Goal: Task Accomplishment & Management: Use online tool/utility

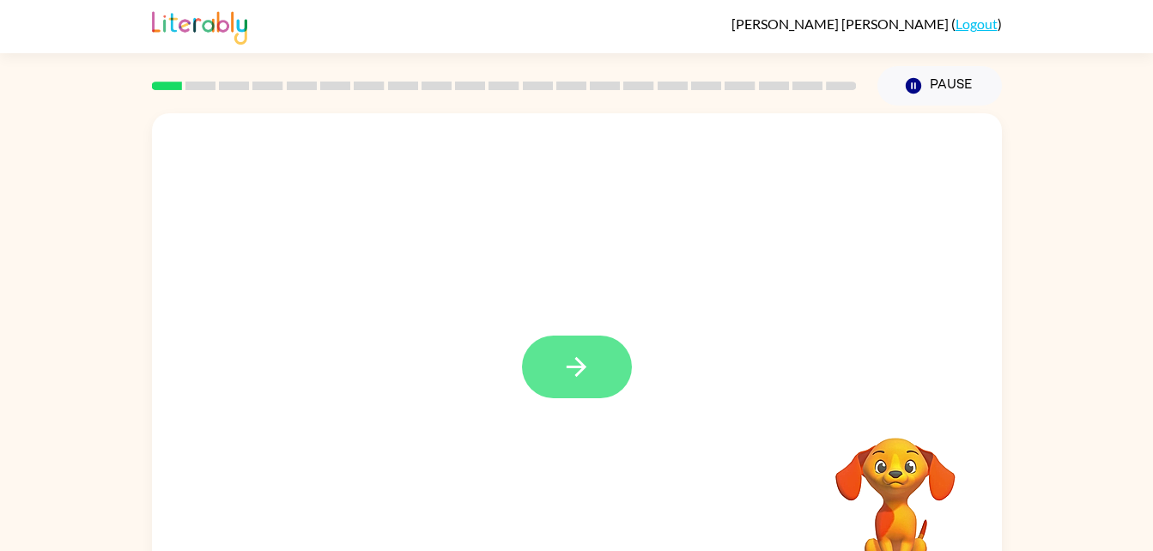
click at [590, 360] on icon "button" at bounding box center [576, 367] width 30 height 30
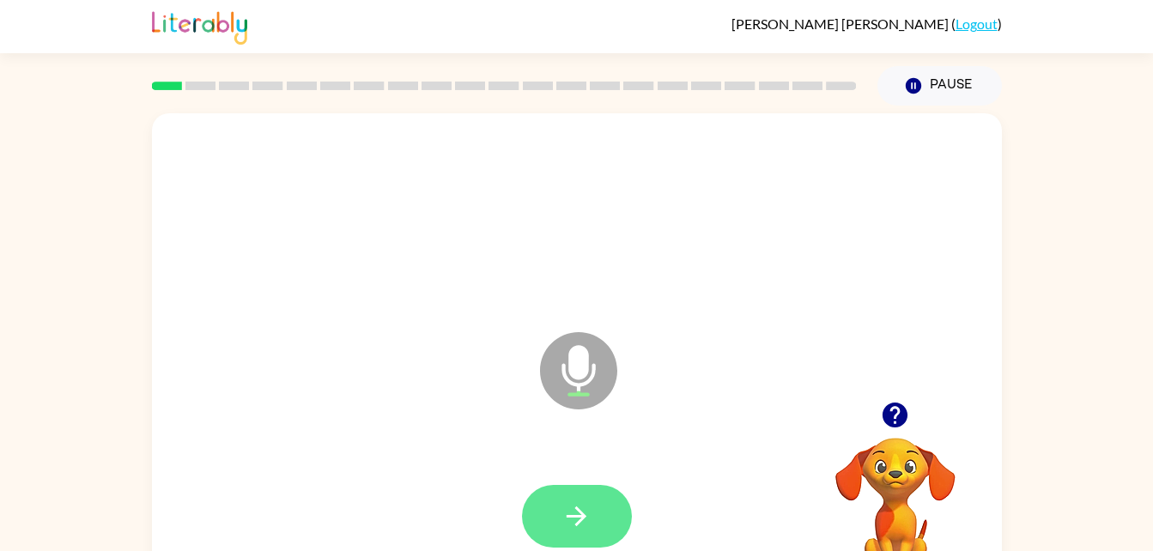
click at [585, 517] on icon "button" at bounding box center [576, 516] width 20 height 20
click at [557, 511] on button "button" at bounding box center [577, 516] width 110 height 63
click at [584, 507] on icon "button" at bounding box center [576, 516] width 30 height 30
click at [596, 524] on button "button" at bounding box center [577, 516] width 110 height 63
click at [589, 513] on icon "button" at bounding box center [576, 516] width 30 height 30
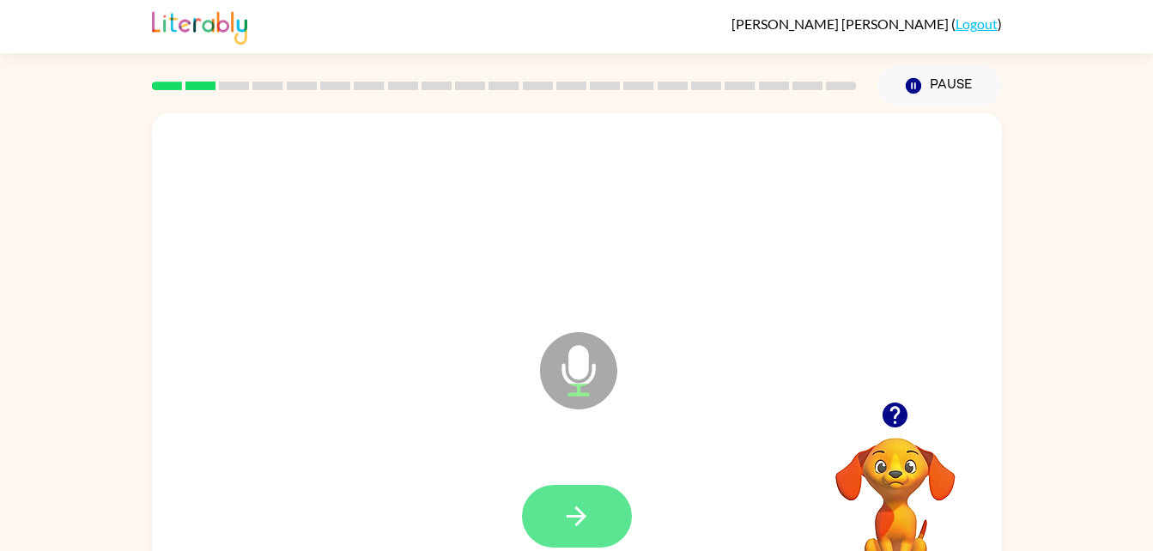
click at [587, 515] on icon "button" at bounding box center [576, 516] width 30 height 30
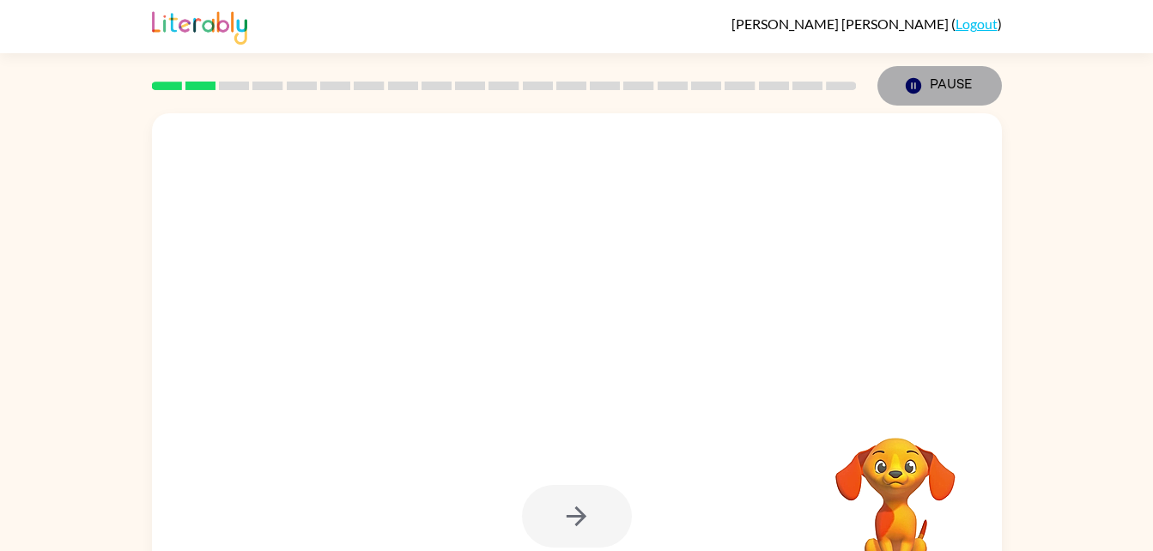
click at [961, 100] on button "Pause Pause" at bounding box center [939, 85] width 124 height 39
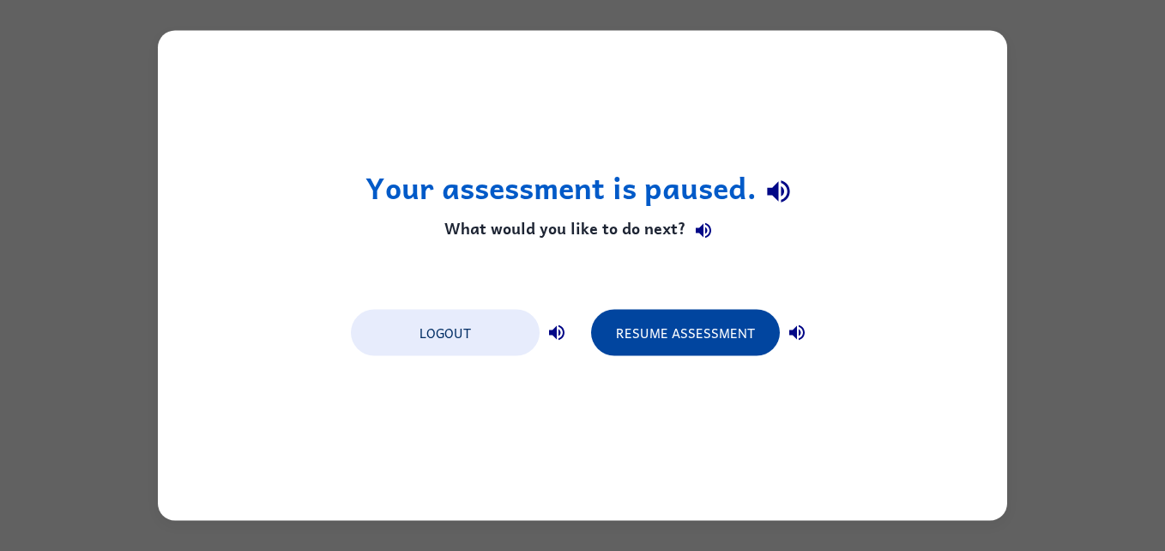
click at [741, 354] on button "Resume Assessment" at bounding box center [685, 333] width 189 height 46
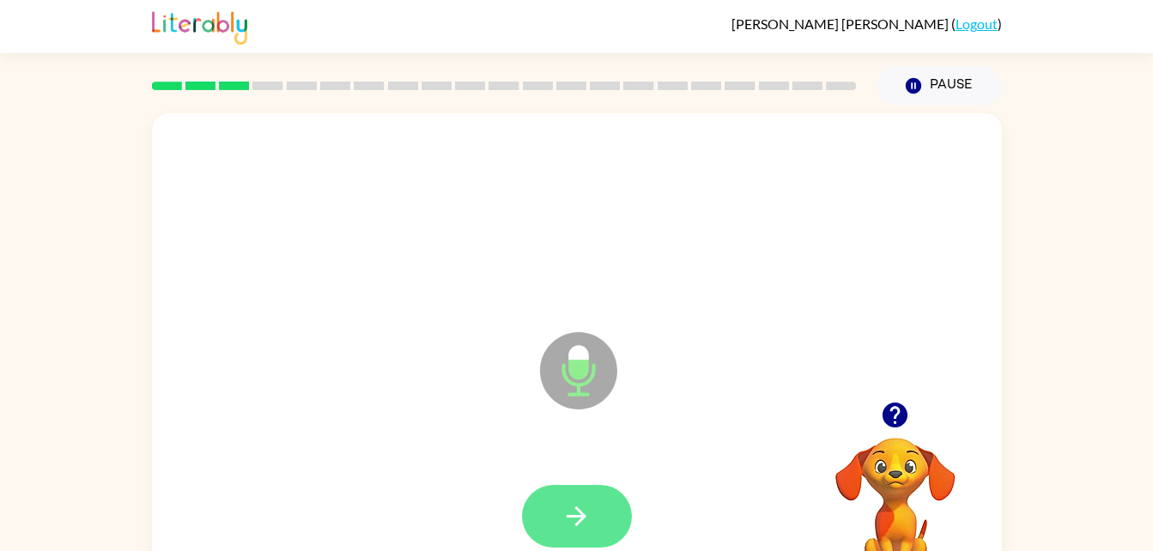
click at [570, 510] on icon "button" at bounding box center [576, 516] width 30 height 30
click at [606, 512] on button "button" at bounding box center [577, 516] width 110 height 63
click at [590, 512] on icon "button" at bounding box center [576, 516] width 30 height 30
click at [586, 507] on icon "button" at bounding box center [576, 516] width 30 height 30
click at [586, 519] on icon "button" at bounding box center [576, 516] width 30 height 30
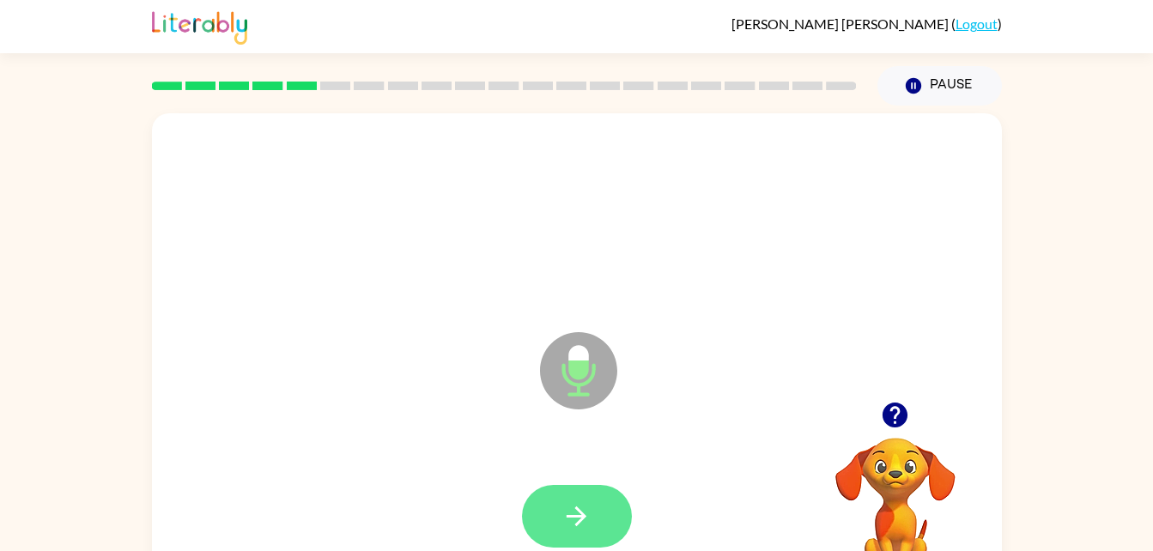
click at [606, 525] on button "button" at bounding box center [577, 516] width 110 height 63
click at [592, 505] on button "button" at bounding box center [577, 516] width 110 height 63
click at [577, 505] on icon "button" at bounding box center [576, 516] width 30 height 30
click at [572, 517] on icon "button" at bounding box center [576, 516] width 30 height 30
click at [553, 493] on button "button" at bounding box center [577, 516] width 110 height 63
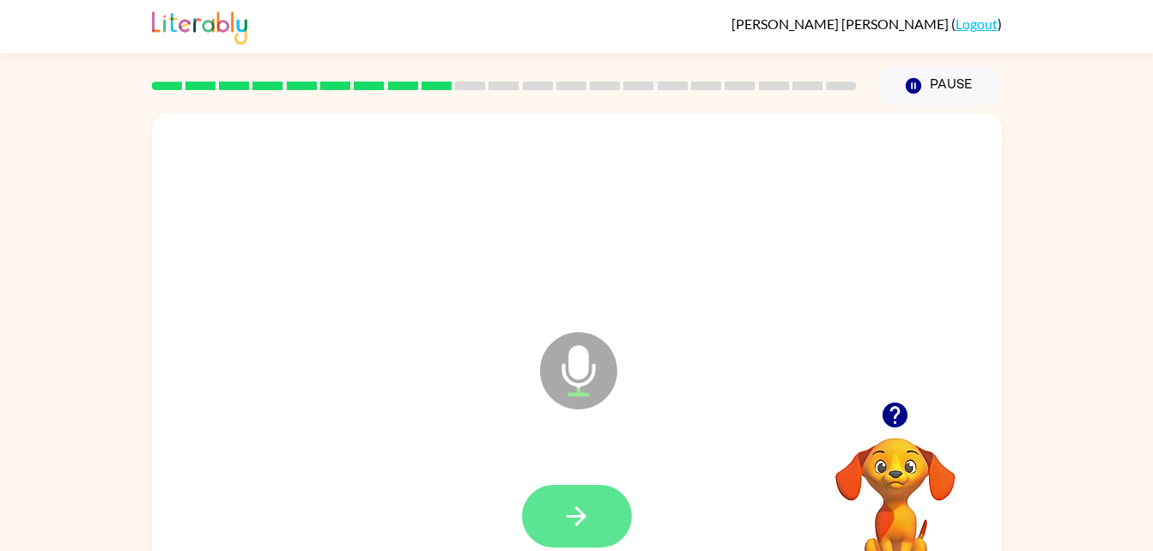
click at [561, 505] on icon "button" at bounding box center [576, 516] width 30 height 30
click at [568, 509] on icon "button" at bounding box center [576, 516] width 30 height 30
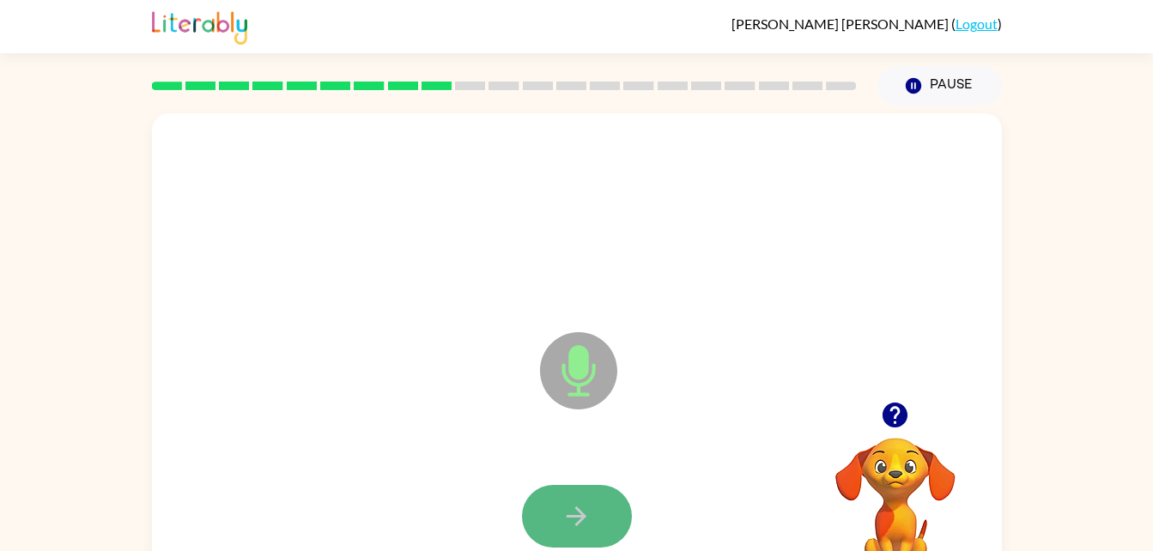
click at [601, 522] on button "button" at bounding box center [577, 516] width 110 height 63
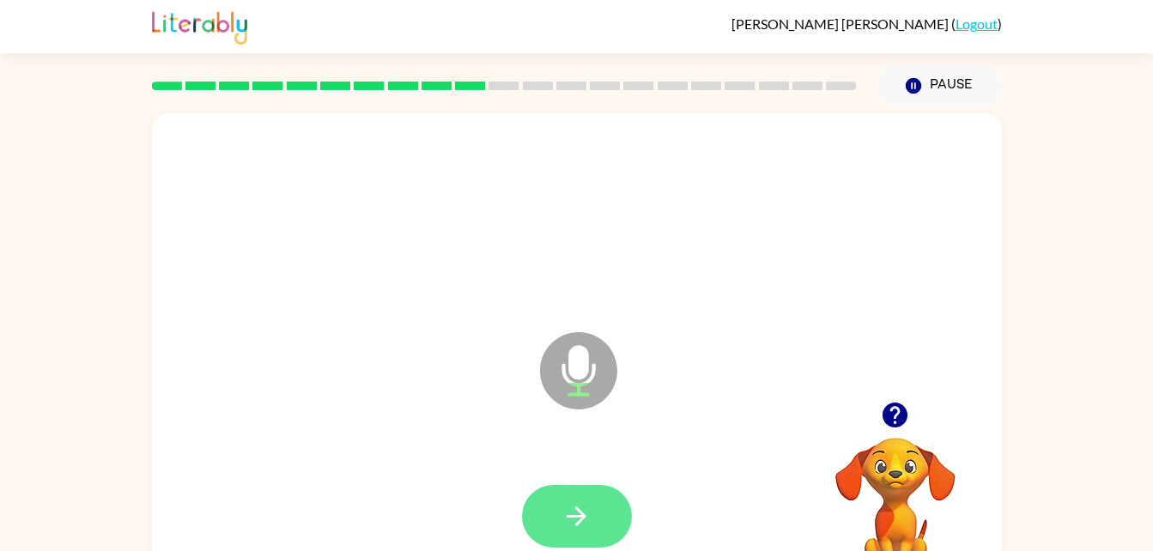
click at [601, 520] on button "button" at bounding box center [577, 516] width 110 height 63
click at [566, 517] on icon "button" at bounding box center [576, 516] width 30 height 30
click at [588, 523] on icon "button" at bounding box center [576, 516] width 30 height 30
click at [562, 511] on icon "button" at bounding box center [576, 516] width 30 height 30
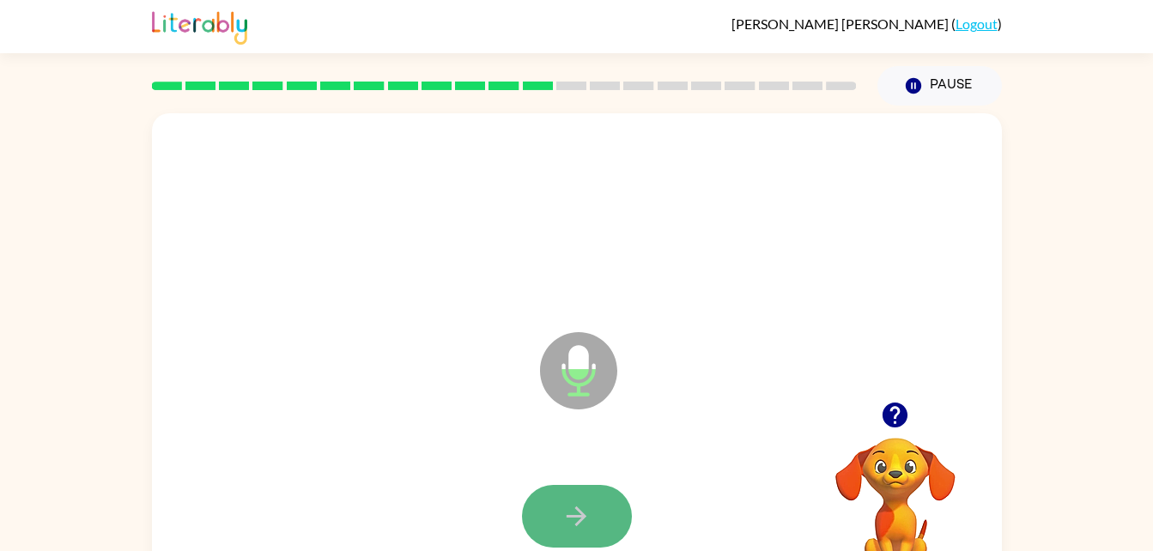
click at [592, 511] on button "button" at bounding box center [577, 516] width 110 height 63
click at [560, 517] on button "button" at bounding box center [577, 516] width 110 height 63
click at [580, 517] on icon "button" at bounding box center [576, 516] width 30 height 30
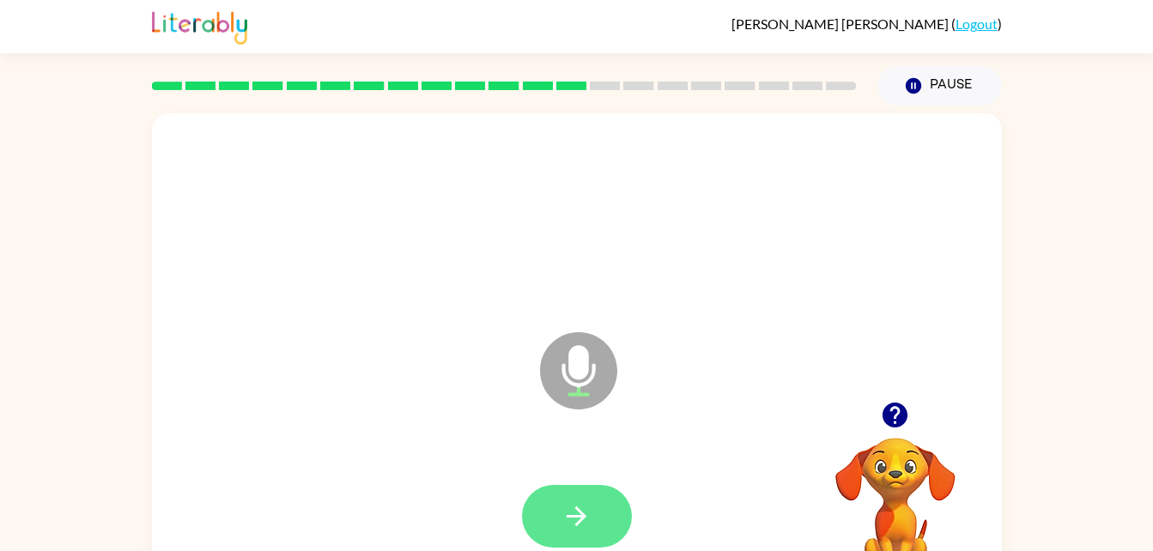
click at [578, 519] on icon "button" at bounding box center [576, 516] width 30 height 30
click at [584, 513] on icon "button" at bounding box center [576, 516] width 30 height 30
click at [567, 510] on icon "button" at bounding box center [576, 516] width 30 height 30
click at [582, 508] on icon "button" at bounding box center [576, 516] width 30 height 30
click at [581, 513] on icon "button" at bounding box center [576, 516] width 20 height 20
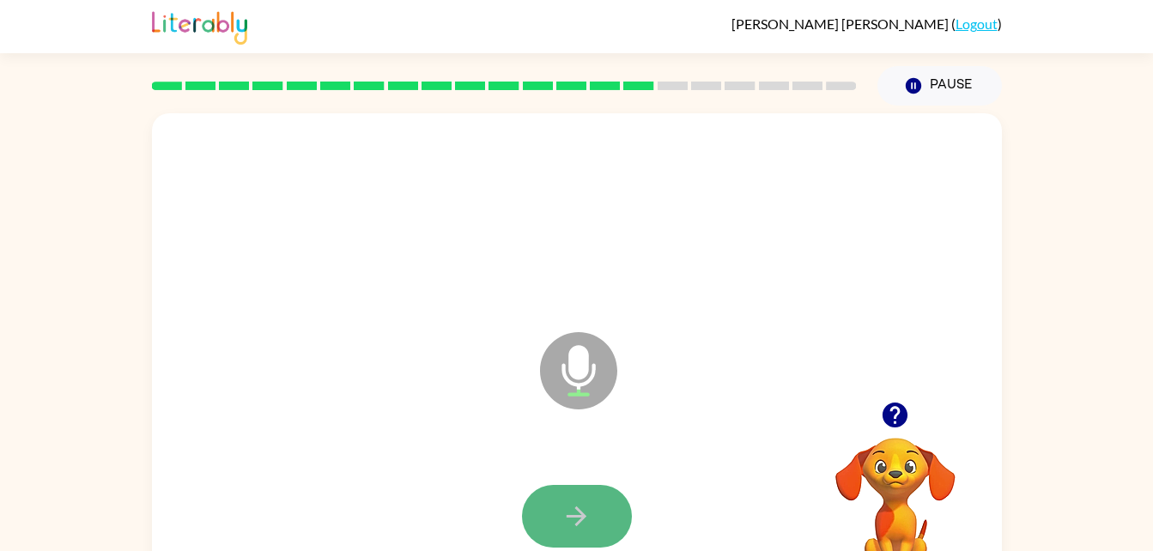
click at [565, 505] on icon "button" at bounding box center [576, 516] width 30 height 30
click at [606, 517] on button "button" at bounding box center [577, 516] width 110 height 63
click at [578, 541] on button "button" at bounding box center [577, 516] width 110 height 63
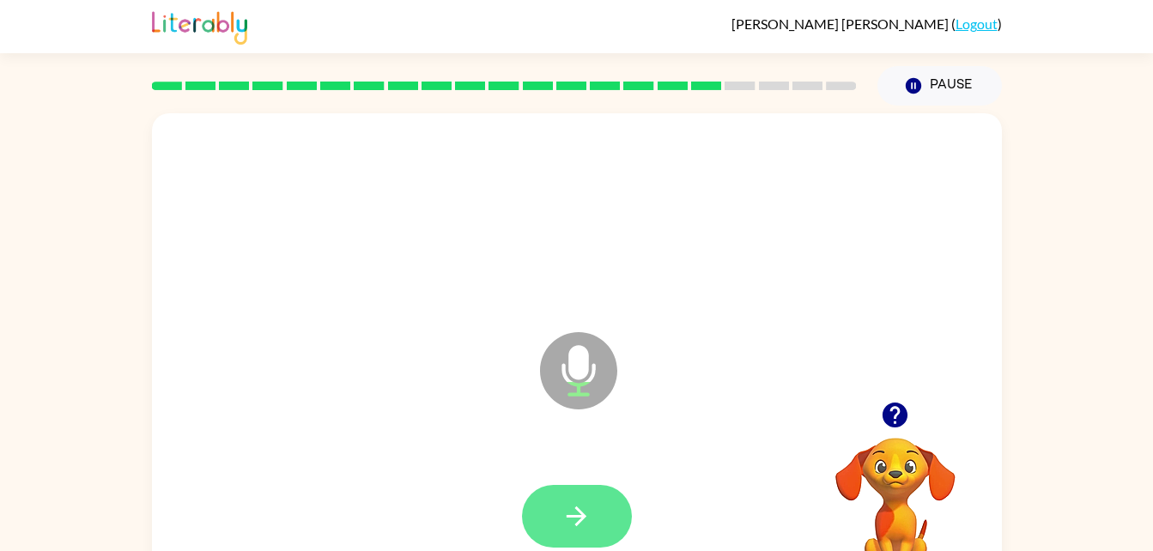
click at [562, 494] on button "button" at bounding box center [577, 516] width 110 height 63
click at [568, 515] on icon "button" at bounding box center [576, 516] width 20 height 20
click at [588, 512] on icon "button" at bounding box center [576, 516] width 30 height 30
click at [615, 517] on button "button" at bounding box center [577, 516] width 110 height 63
click at [569, 499] on button "button" at bounding box center [577, 516] width 110 height 63
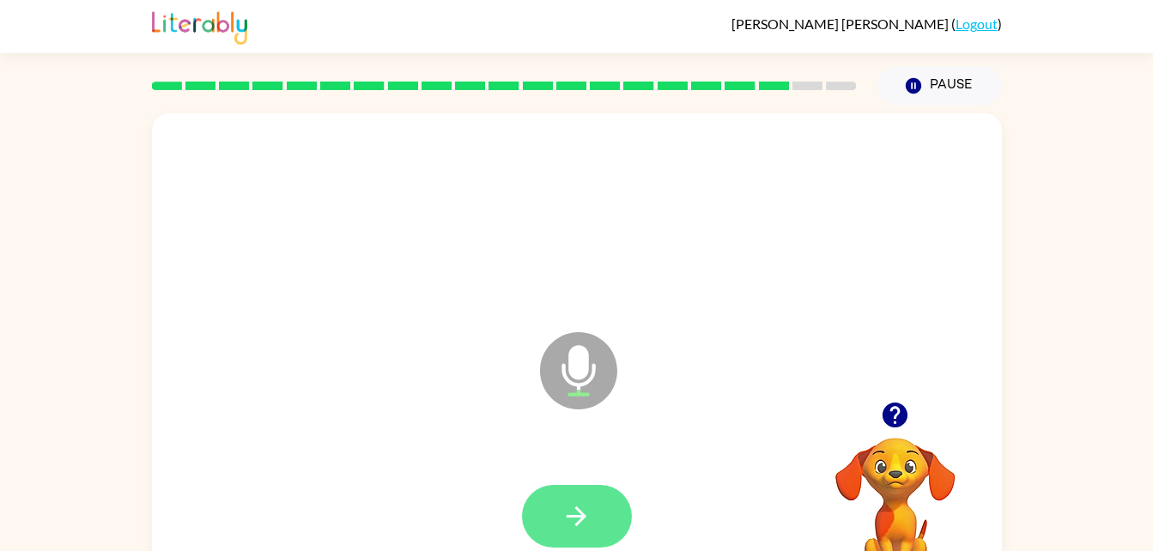
click at [585, 519] on icon "button" at bounding box center [576, 516] width 30 height 30
click at [546, 509] on button "button" at bounding box center [577, 516] width 110 height 63
click at [541, 509] on button "button" at bounding box center [577, 516] width 110 height 63
click at [587, 493] on button "button" at bounding box center [577, 516] width 110 height 63
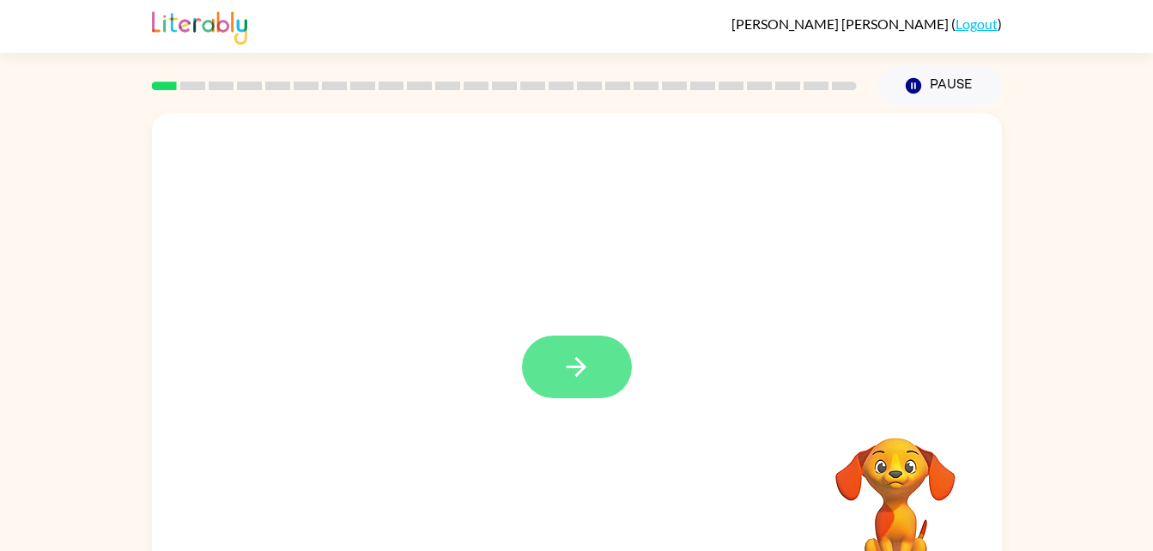
click at [596, 365] on button "button" at bounding box center [577, 367] width 110 height 63
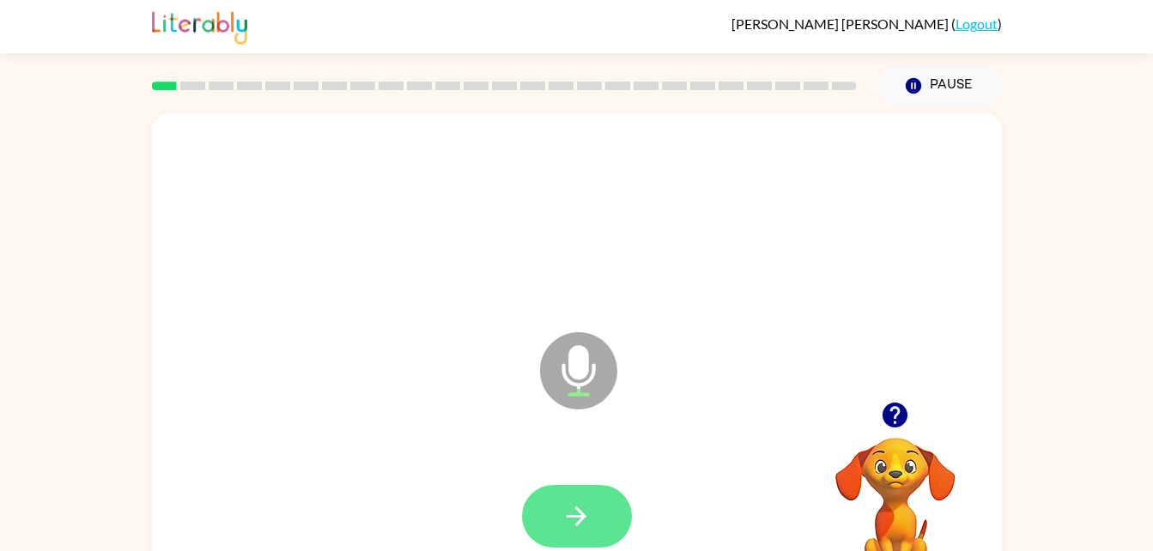
click at [578, 544] on button "button" at bounding box center [577, 516] width 110 height 63
click at [589, 492] on button "button" at bounding box center [577, 516] width 110 height 63
click at [565, 526] on icon "button" at bounding box center [576, 516] width 30 height 30
click at [562, 511] on icon "button" at bounding box center [576, 516] width 30 height 30
click at [577, 511] on icon "button" at bounding box center [576, 516] width 30 height 30
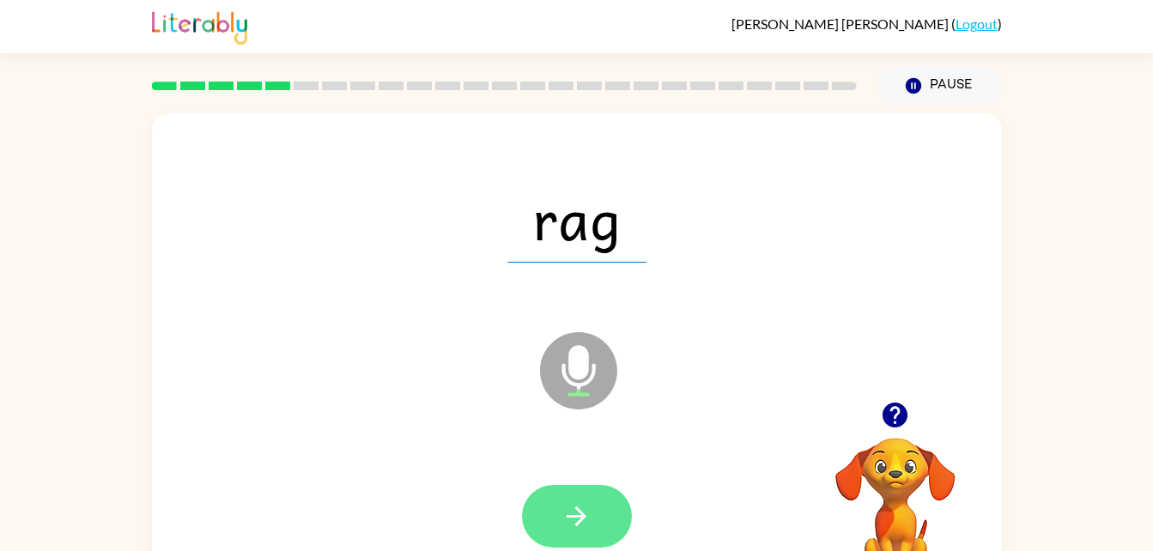
click at [589, 540] on button "button" at bounding box center [577, 516] width 110 height 63
click at [587, 517] on icon "button" at bounding box center [576, 516] width 30 height 30
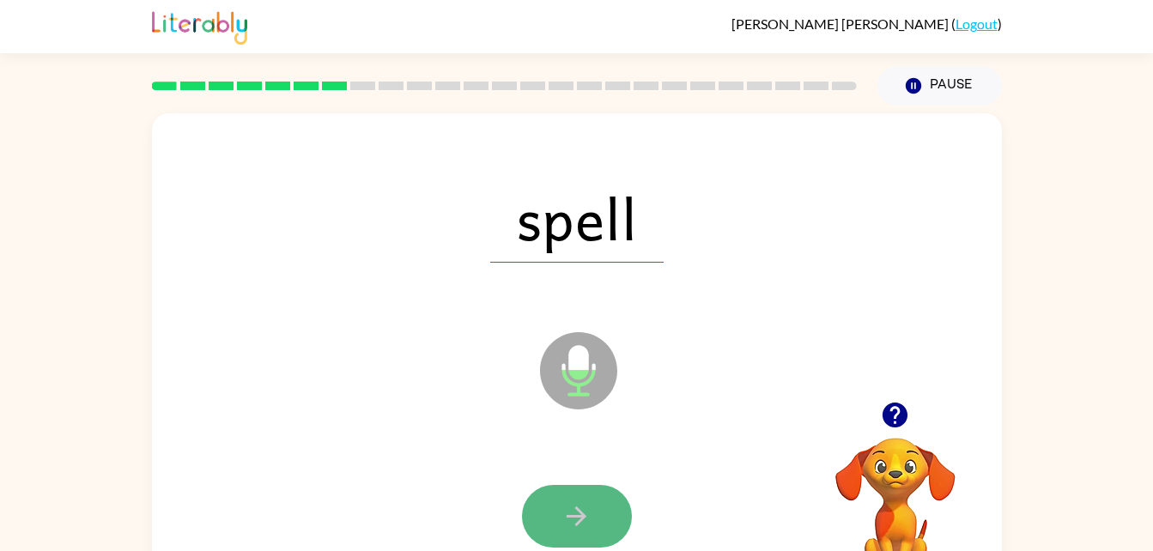
click at [579, 486] on button "button" at bounding box center [577, 516] width 110 height 63
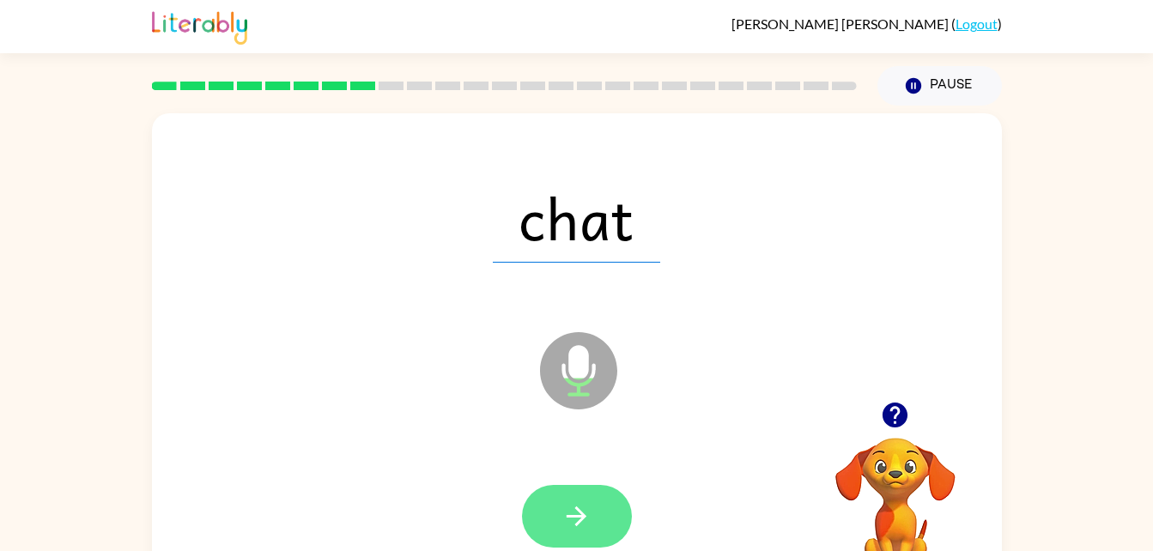
click at [560, 499] on button "button" at bounding box center [577, 516] width 110 height 63
click at [566, 514] on icon "button" at bounding box center [576, 516] width 30 height 30
click at [587, 539] on button "button" at bounding box center [577, 516] width 110 height 63
click at [583, 508] on icon "button" at bounding box center [576, 516] width 30 height 30
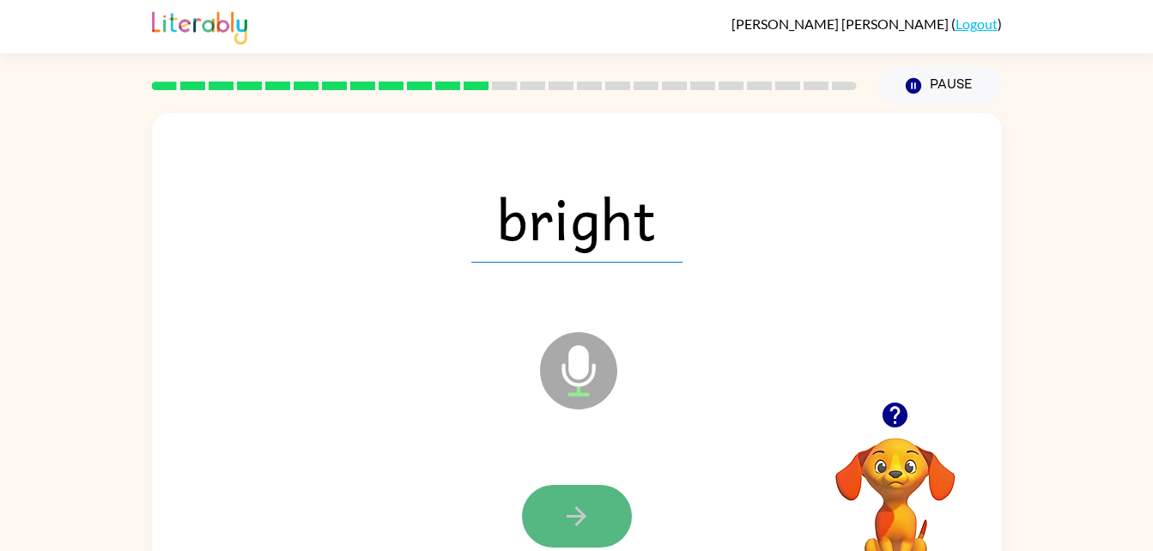
click at [558, 513] on button "button" at bounding box center [577, 516] width 110 height 63
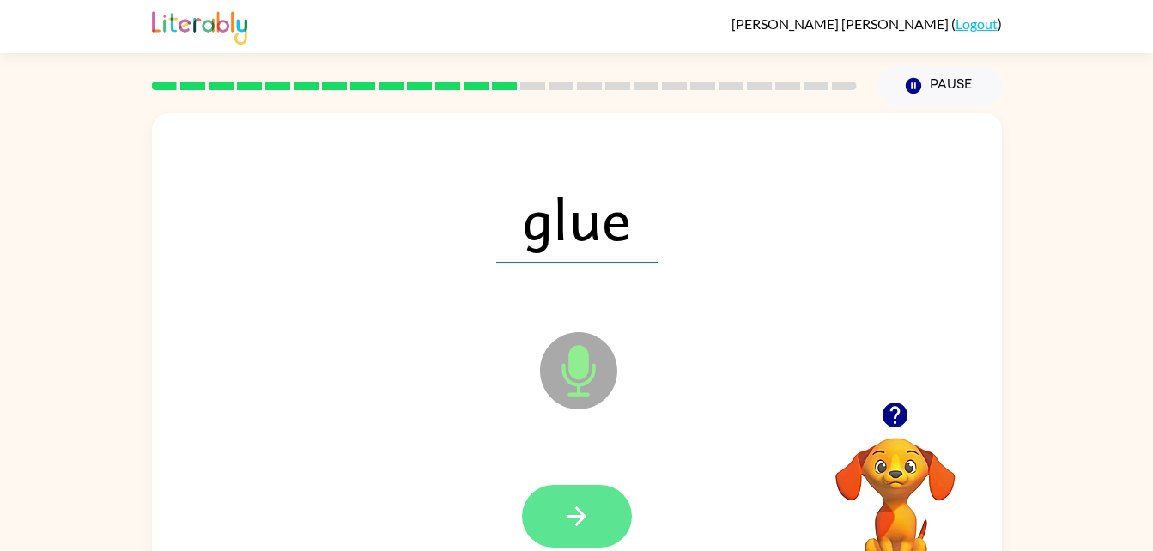
click at [572, 508] on icon "button" at bounding box center [576, 516] width 30 height 30
click at [578, 515] on icon "button" at bounding box center [576, 516] width 20 height 20
click at [576, 512] on icon "button" at bounding box center [576, 516] width 30 height 30
click at [590, 524] on icon "button" at bounding box center [576, 516] width 30 height 30
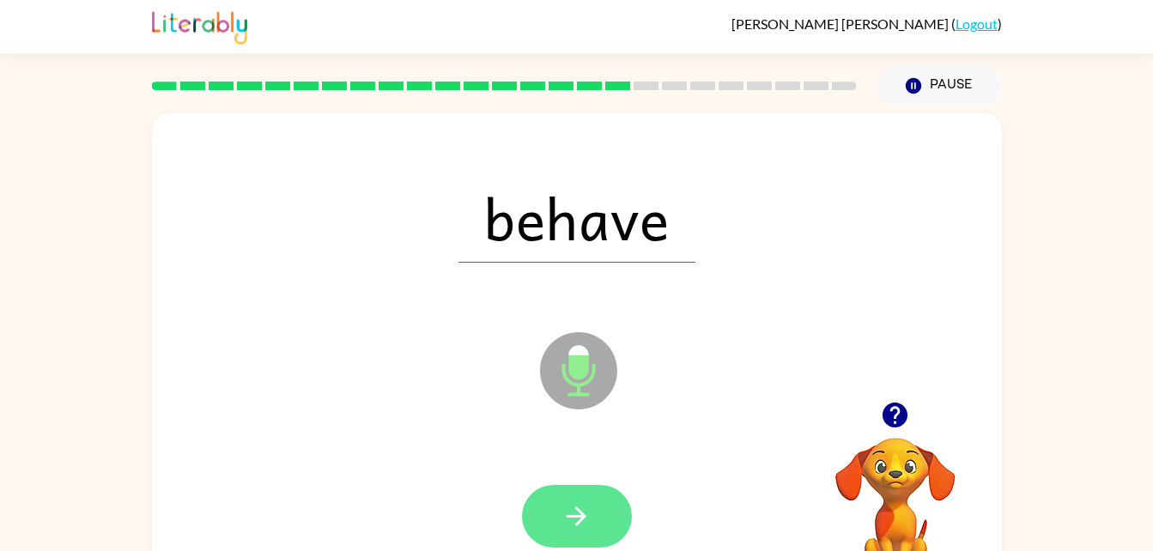
click at [593, 505] on button "button" at bounding box center [577, 516] width 110 height 63
click at [570, 505] on icon "button" at bounding box center [576, 516] width 30 height 30
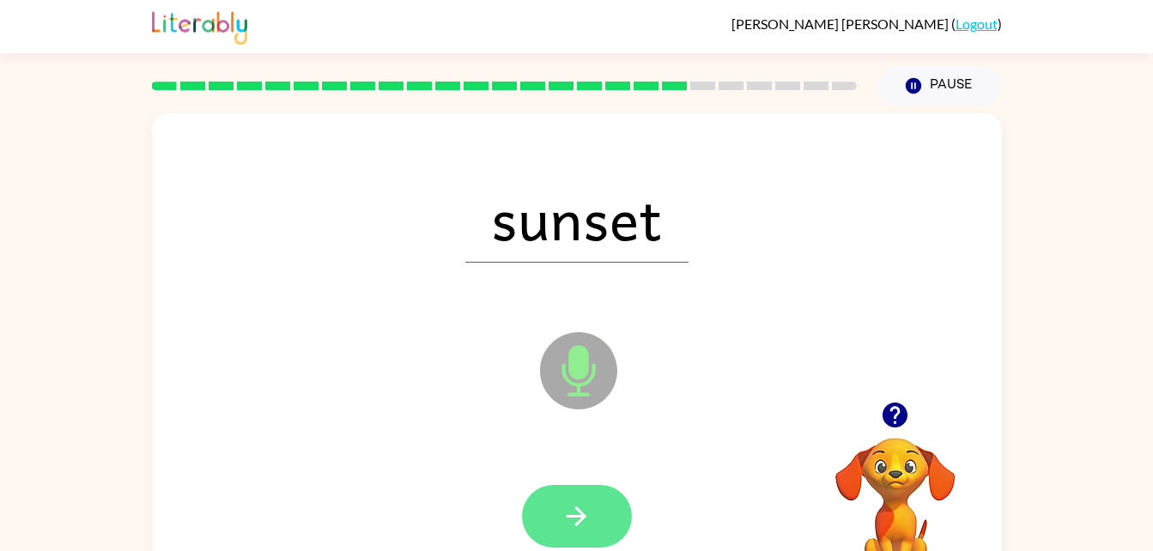
click at [595, 509] on button "button" at bounding box center [577, 516] width 110 height 63
click at [570, 487] on button "button" at bounding box center [577, 516] width 110 height 63
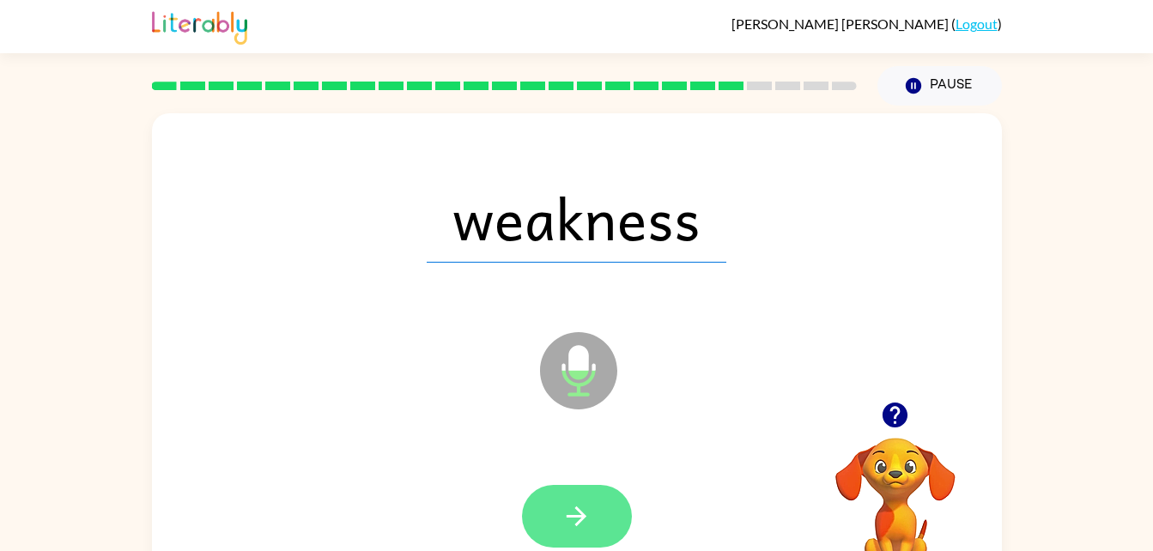
click at [605, 536] on button "button" at bounding box center [577, 516] width 110 height 63
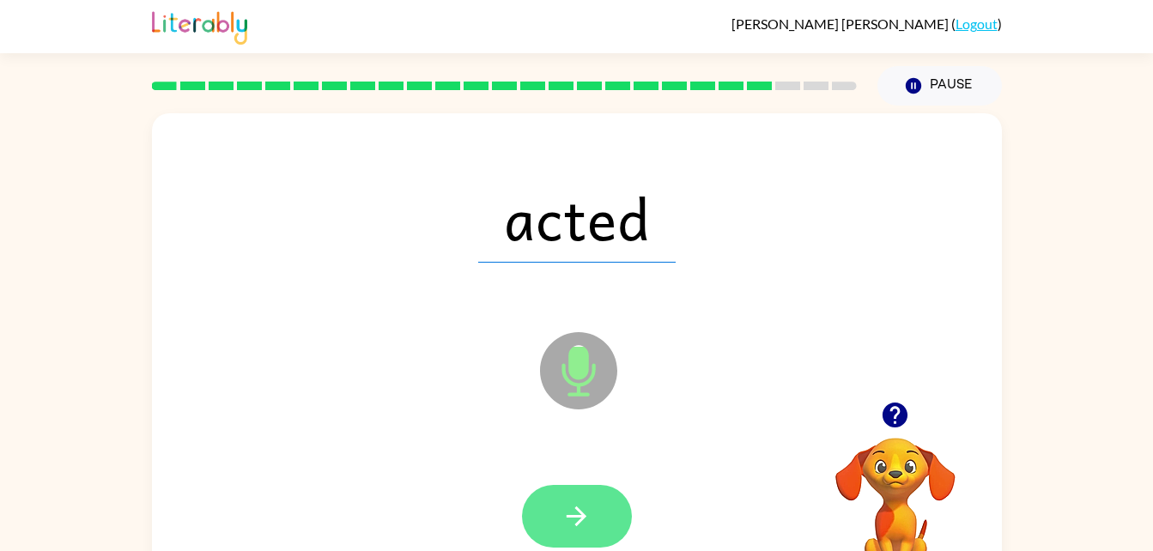
click at [577, 514] on icon "button" at bounding box center [576, 516] width 30 height 30
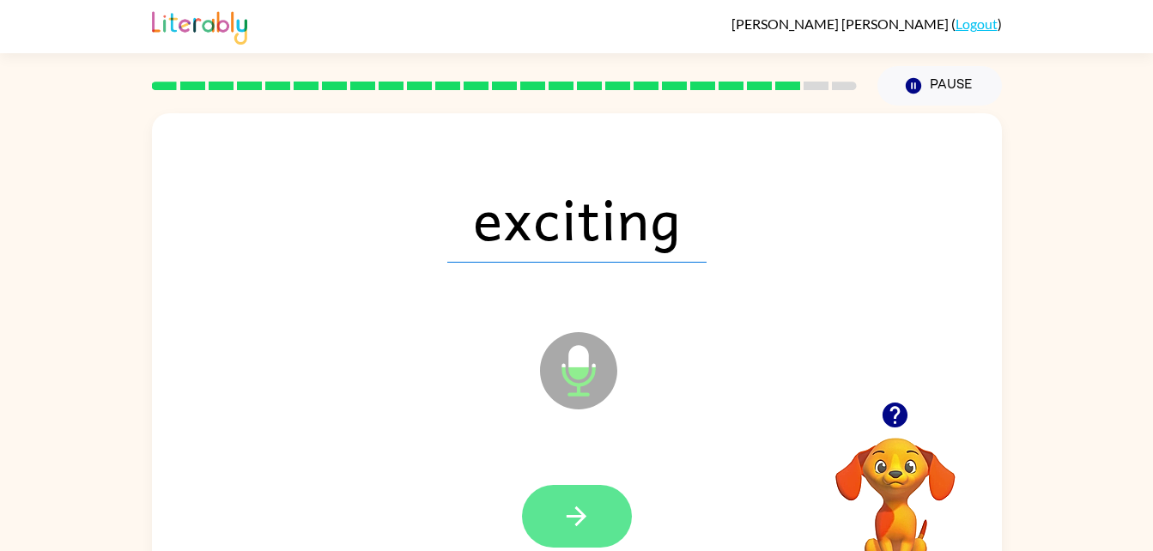
click at [588, 512] on icon "button" at bounding box center [576, 516] width 30 height 30
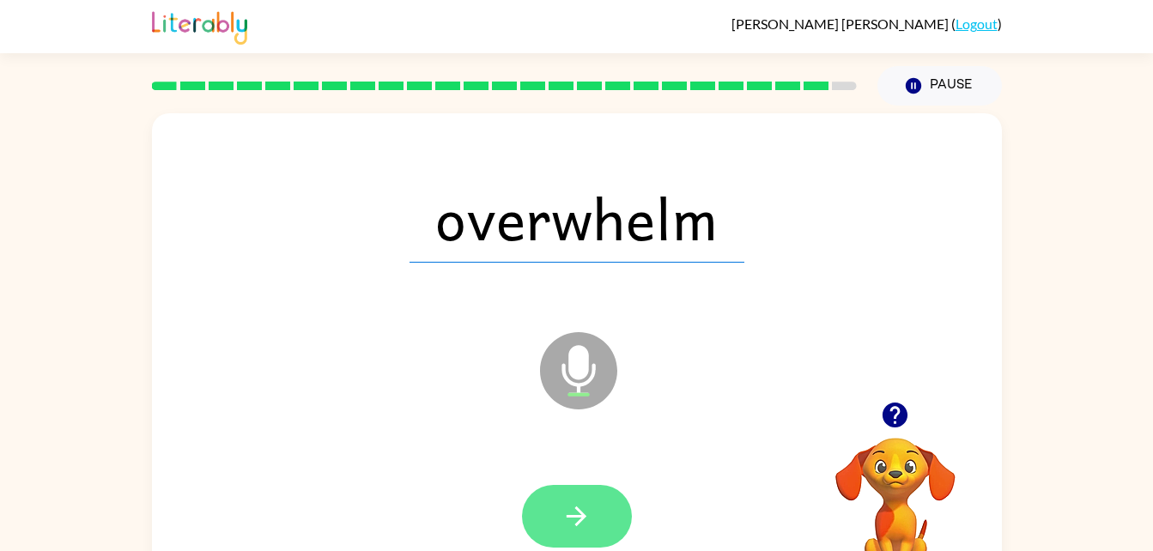
click at [578, 505] on icon "button" at bounding box center [576, 516] width 30 height 30
